Goal: Transaction & Acquisition: Purchase product/service

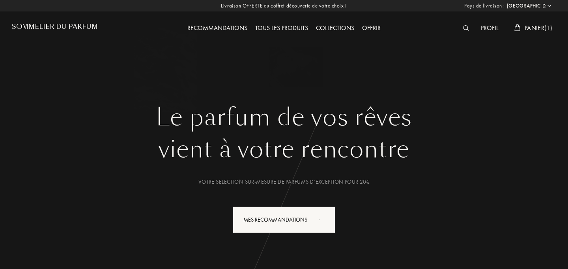
select select "FR"
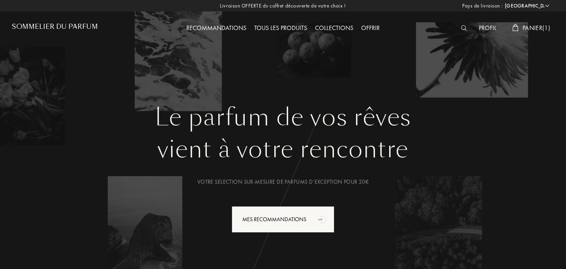
click at [535, 29] on span "Panier ( 1 )" at bounding box center [536, 28] width 28 height 8
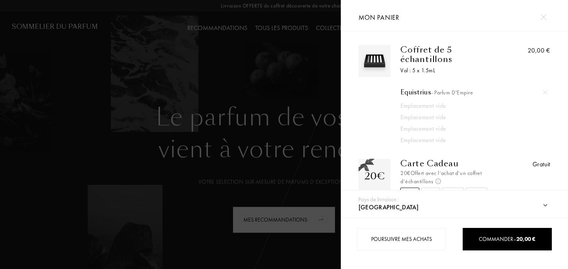
click at [91, 155] on div at bounding box center [170, 134] width 341 height 269
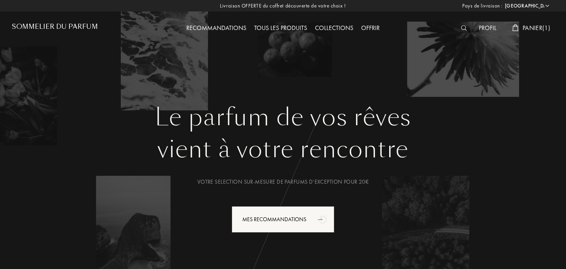
click at [281, 24] on div "Tous les produits" at bounding box center [280, 28] width 61 height 10
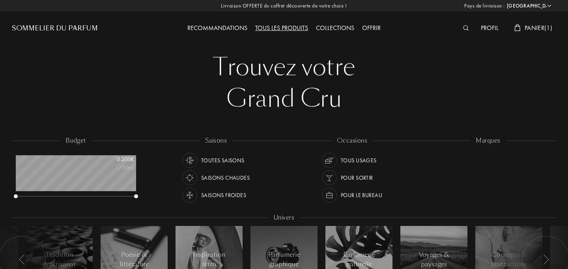
select select "FR"
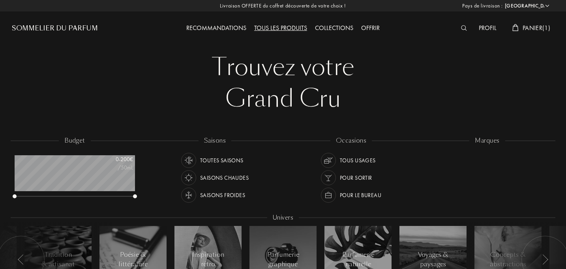
scroll to position [39, 120]
click at [429, 170] on div at bounding box center [428, 170] width 7 height 7
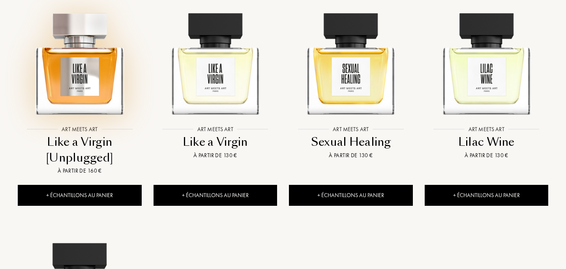
scroll to position [359, 0]
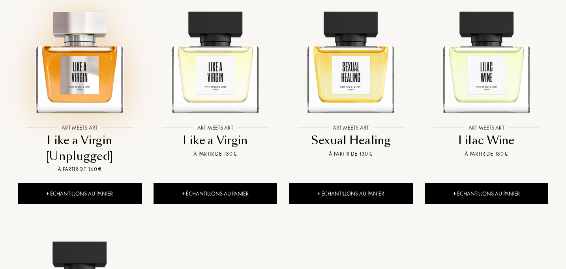
click at [80, 95] on img at bounding box center [80, 58] width 122 height 122
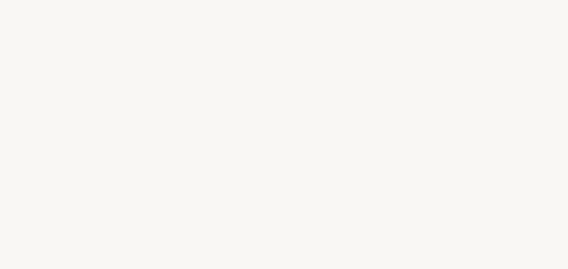
select select "FR"
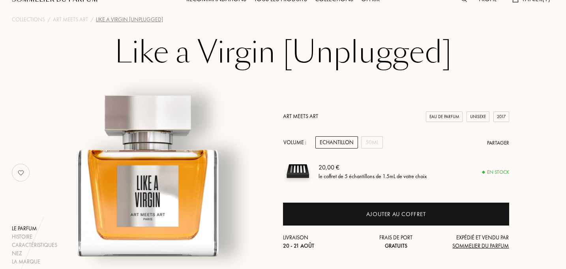
scroll to position [28, 0]
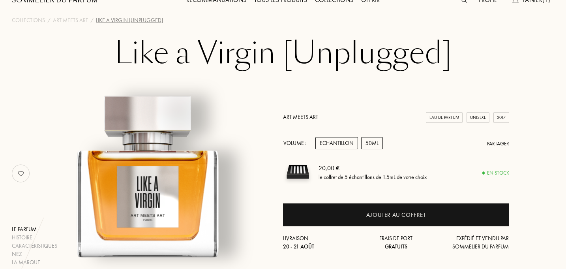
click at [375, 144] on div "50mL" at bounding box center [372, 143] width 22 height 12
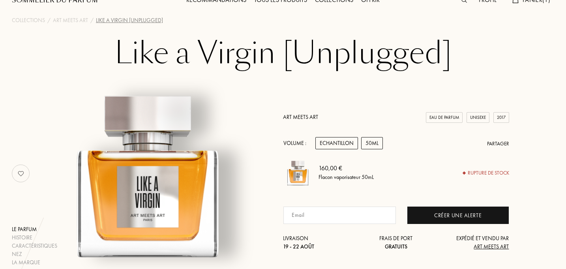
click at [339, 144] on div "Echantillon" at bounding box center [336, 143] width 43 height 12
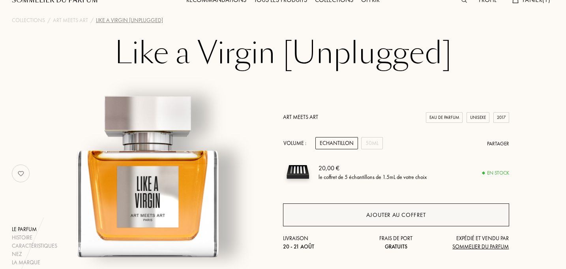
click at [348, 219] on div "Ajouter au coffret" at bounding box center [396, 214] width 226 height 23
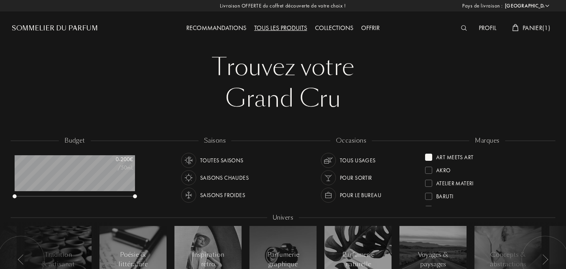
select select "FR"
click at [428, 156] on div at bounding box center [428, 156] width 7 height 7
click at [430, 154] on div at bounding box center [428, 155] width 7 height 7
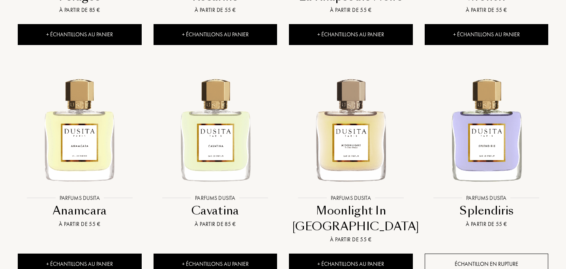
scroll to position [505, 0]
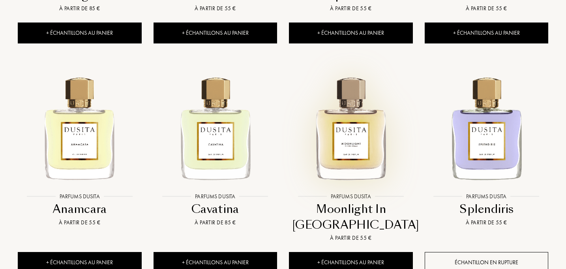
click at [339, 130] on img at bounding box center [351, 127] width 122 height 122
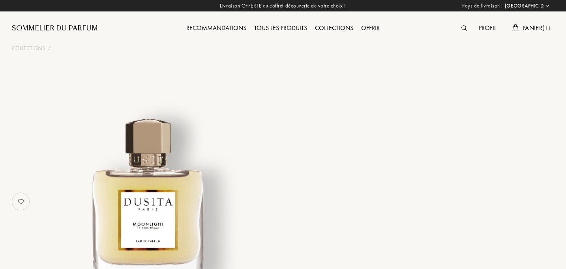
select select "FR"
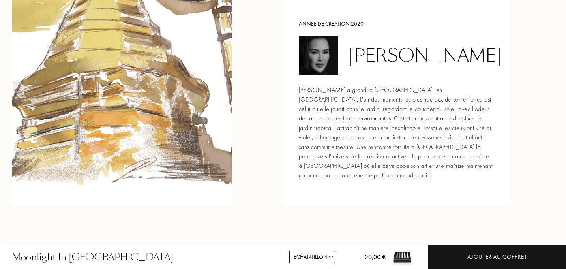
scroll to position [889, 0]
